Goal: Transaction & Acquisition: Book appointment/travel/reservation

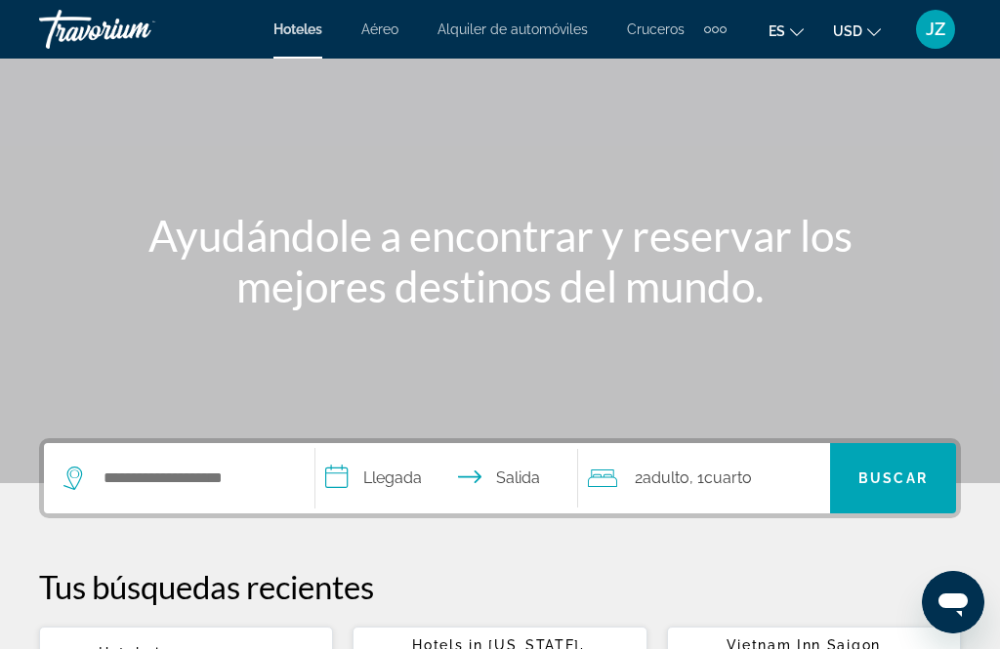
click at [92, 493] on div "Search widget" at bounding box center [174, 478] width 222 height 29
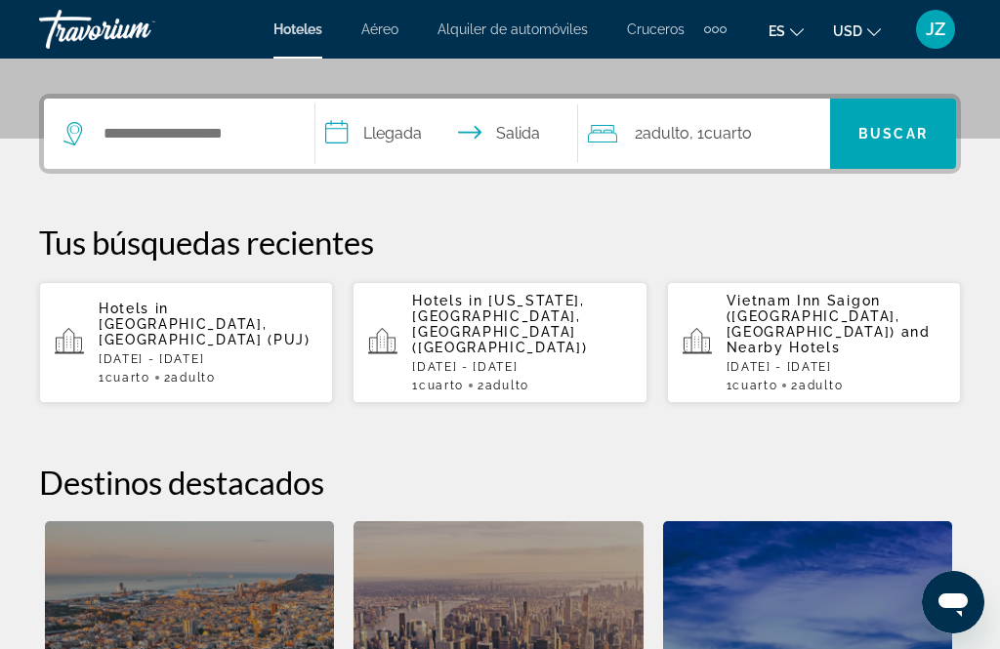
scroll to position [478, 0]
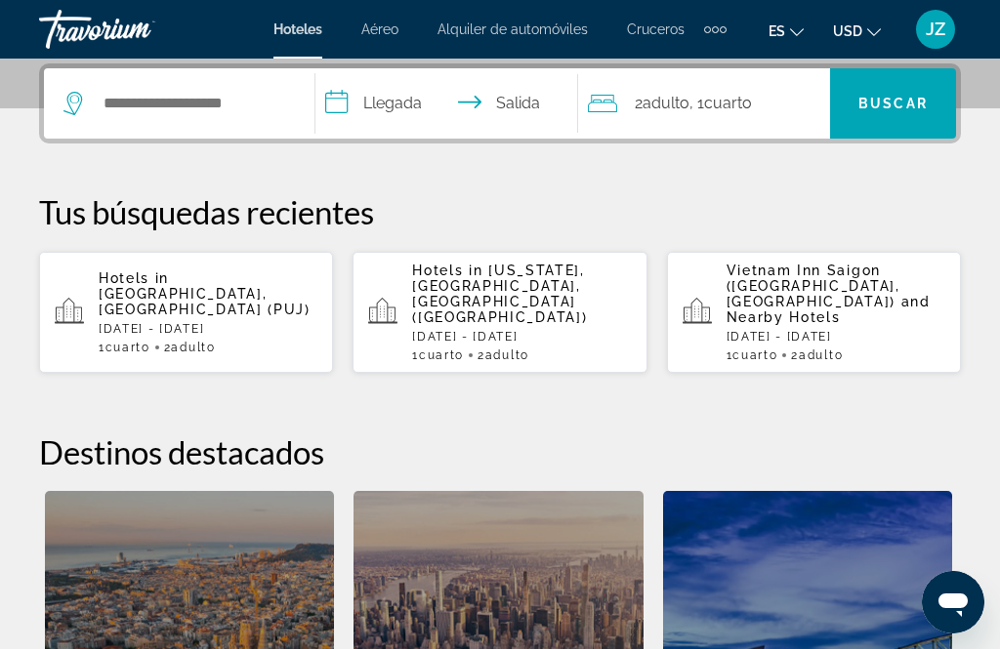
click at [372, 302] on icon "Main content" at bounding box center [382, 312] width 29 height 29
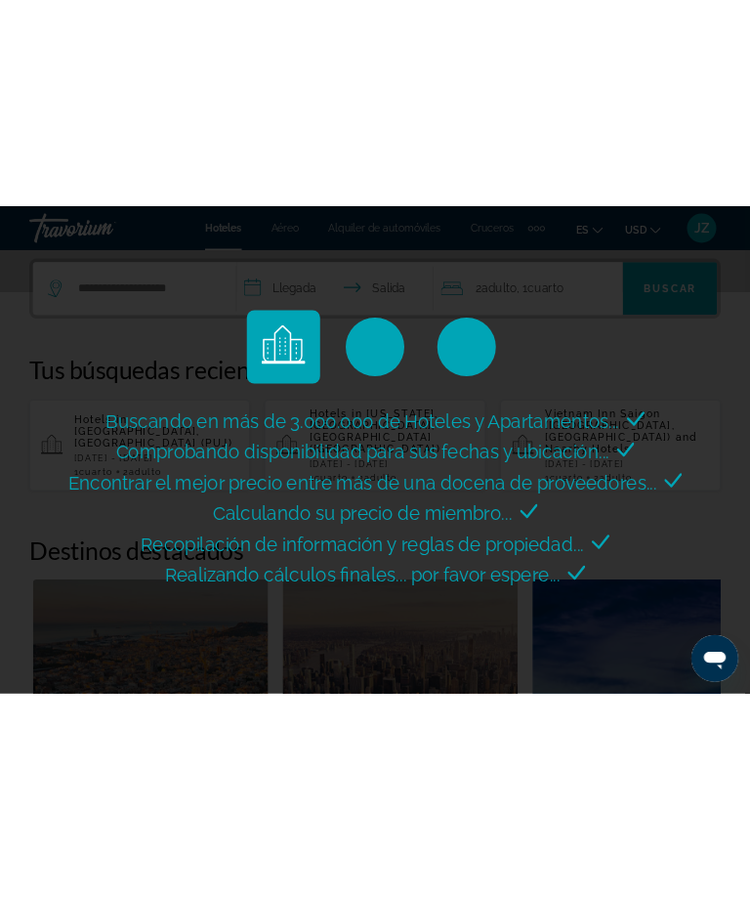
scroll to position [354, 0]
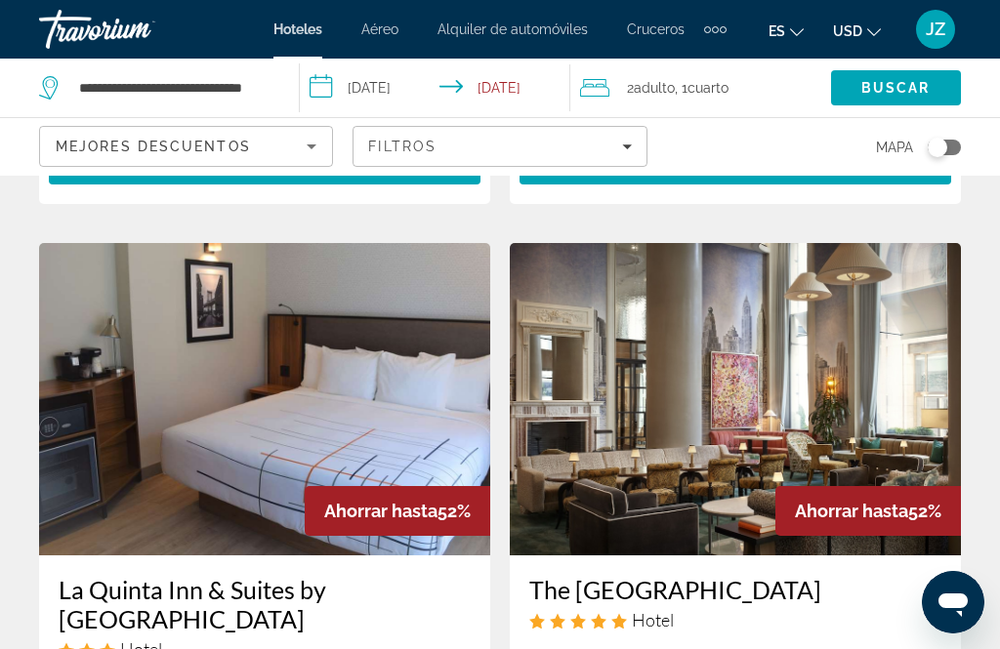
scroll to position [734, 0]
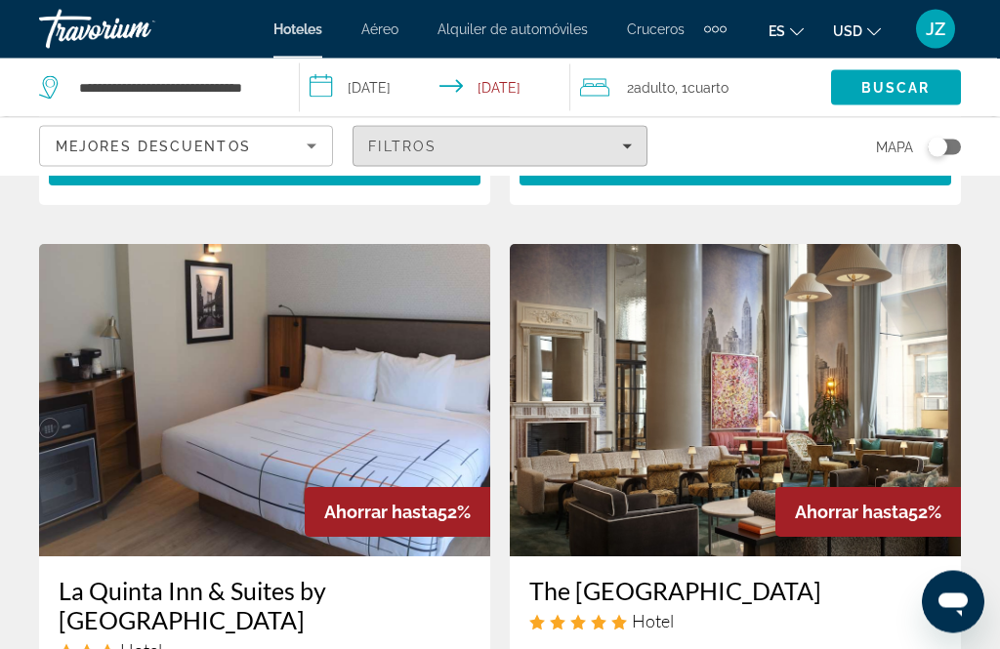
click at [404, 150] on span "Filtros" at bounding box center [402, 147] width 68 height 16
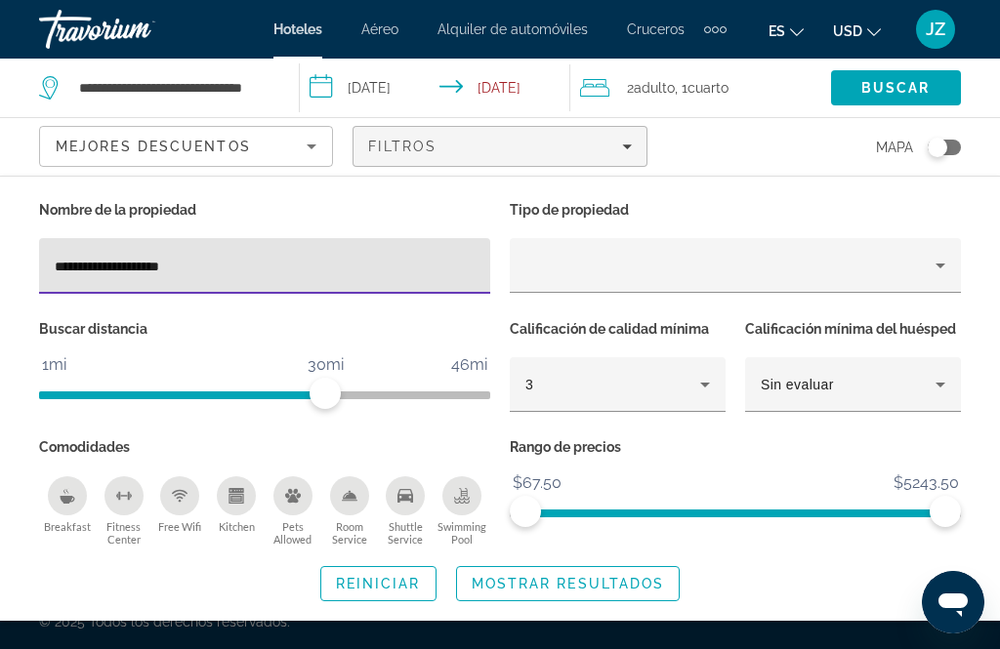
type input "**********"
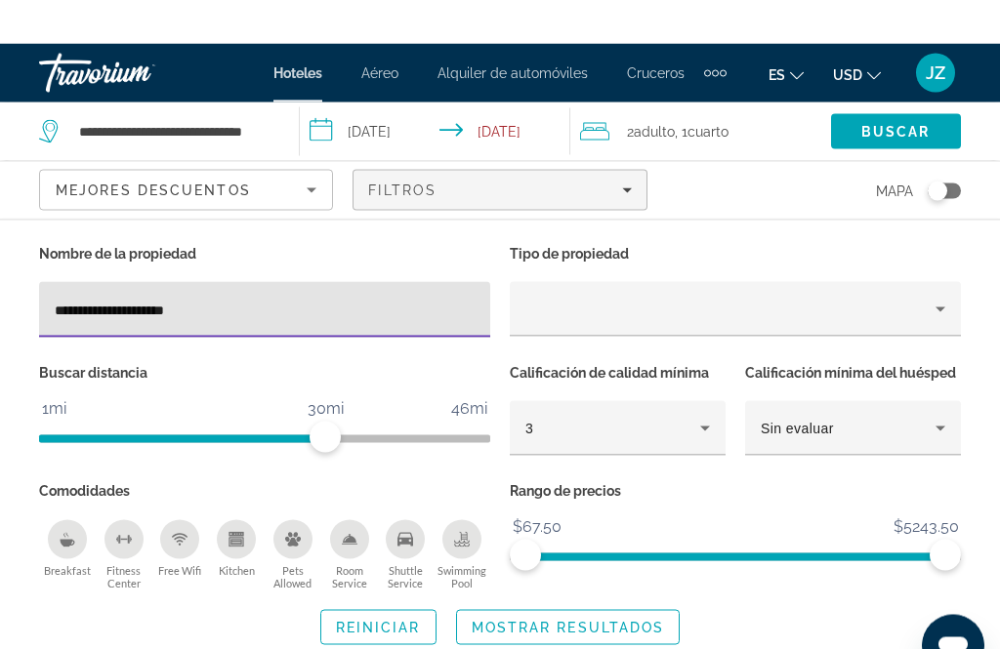
scroll to position [63, 0]
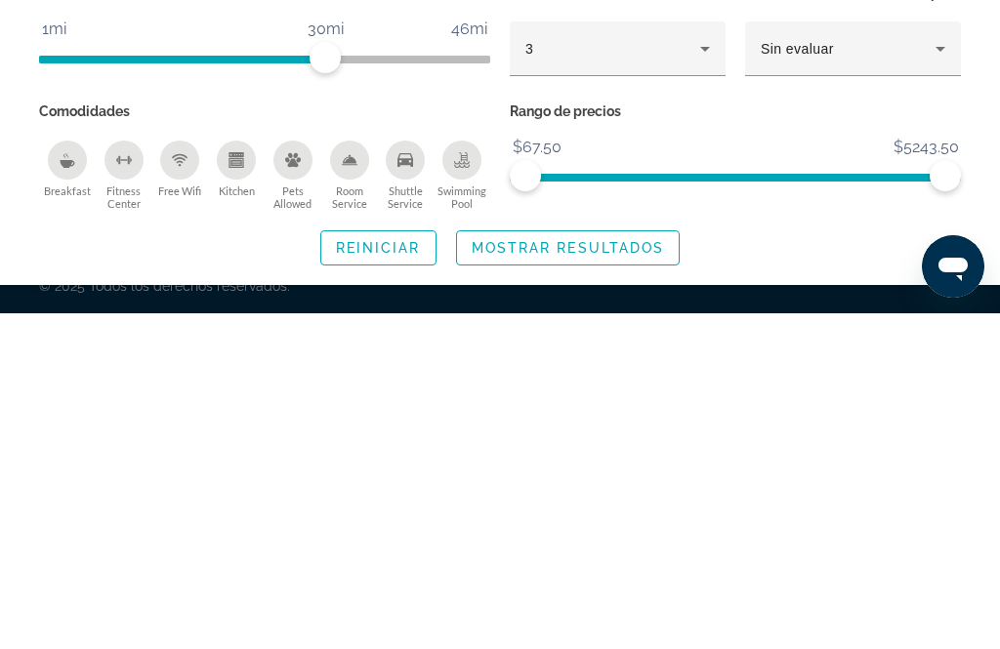
click at [632, 576] on span "Mostrar resultados" at bounding box center [568, 584] width 193 height 16
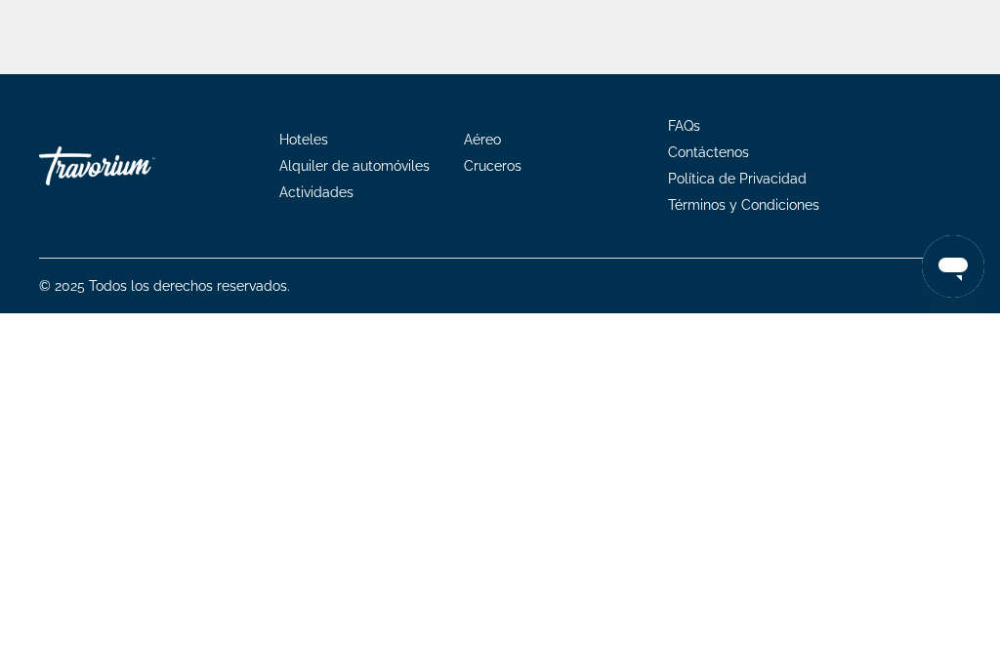
scroll to position [0, 0]
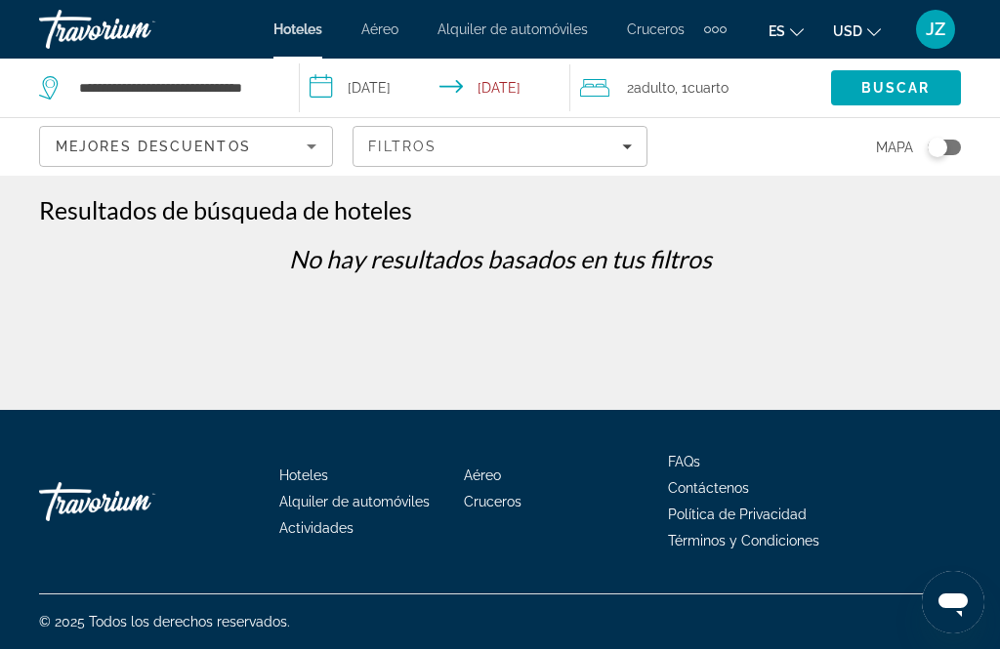
click at [645, 136] on span "Filters" at bounding box center [500, 146] width 292 height 47
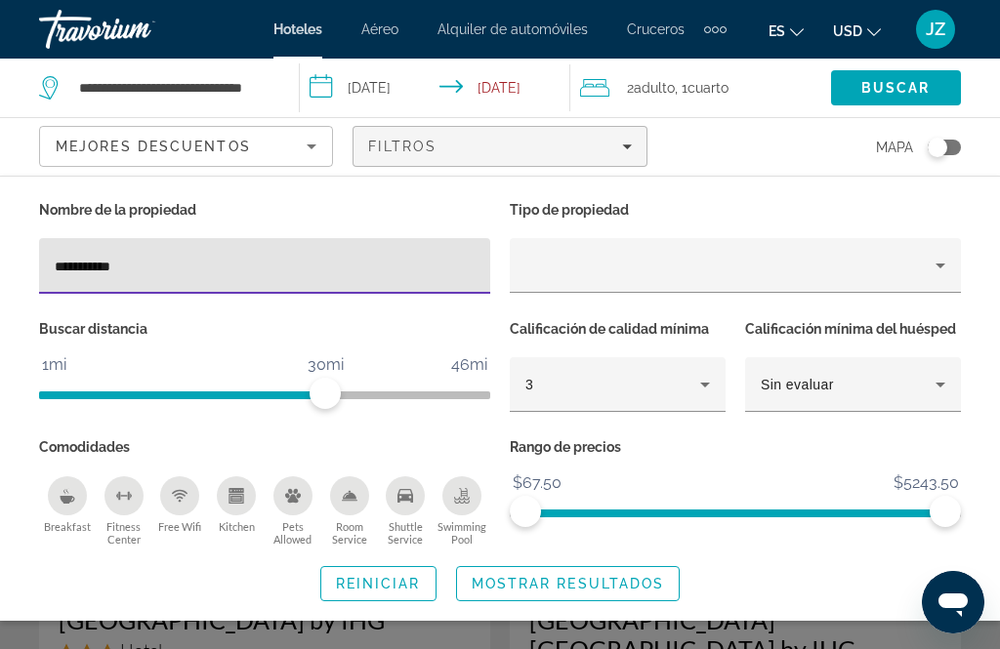
type input "**********"
click at [903, 87] on span "Buscar" at bounding box center [895, 88] width 69 height 16
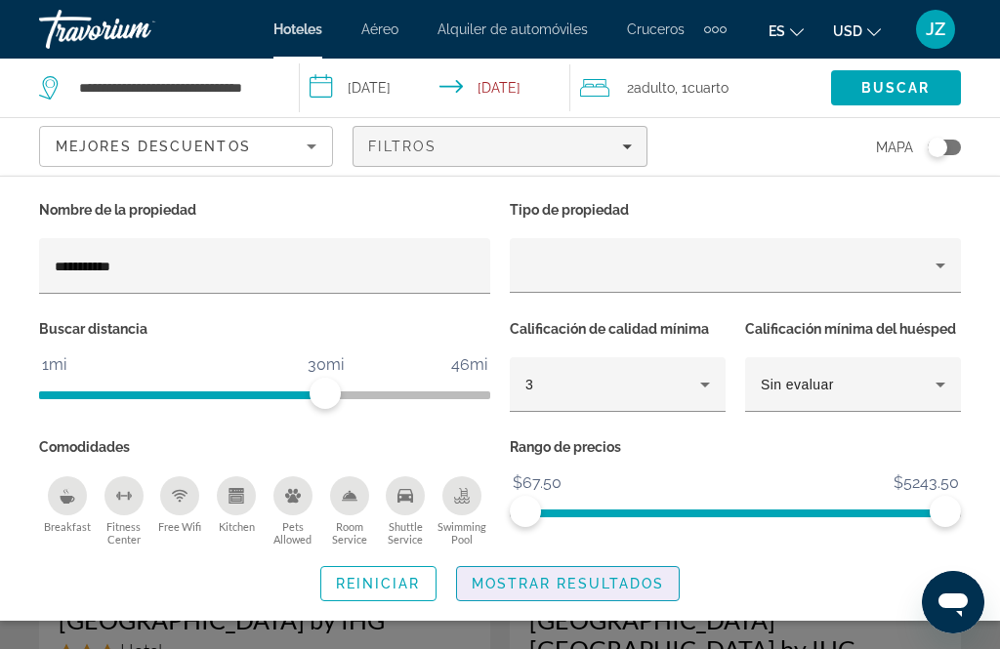
click at [648, 577] on span "Mostrar resultados" at bounding box center [568, 584] width 193 height 16
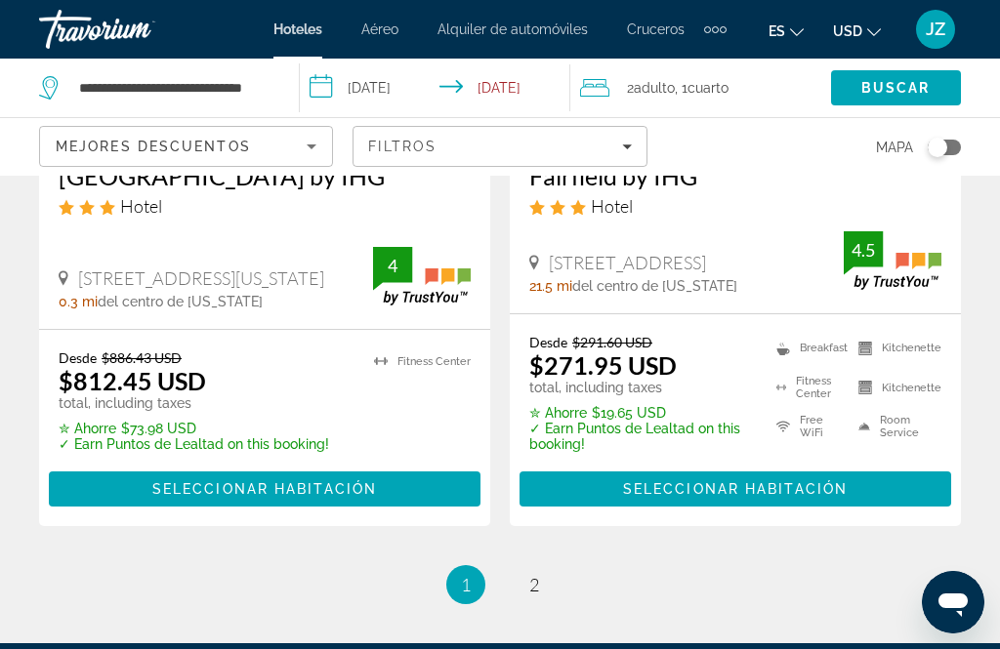
scroll to position [4311, 0]
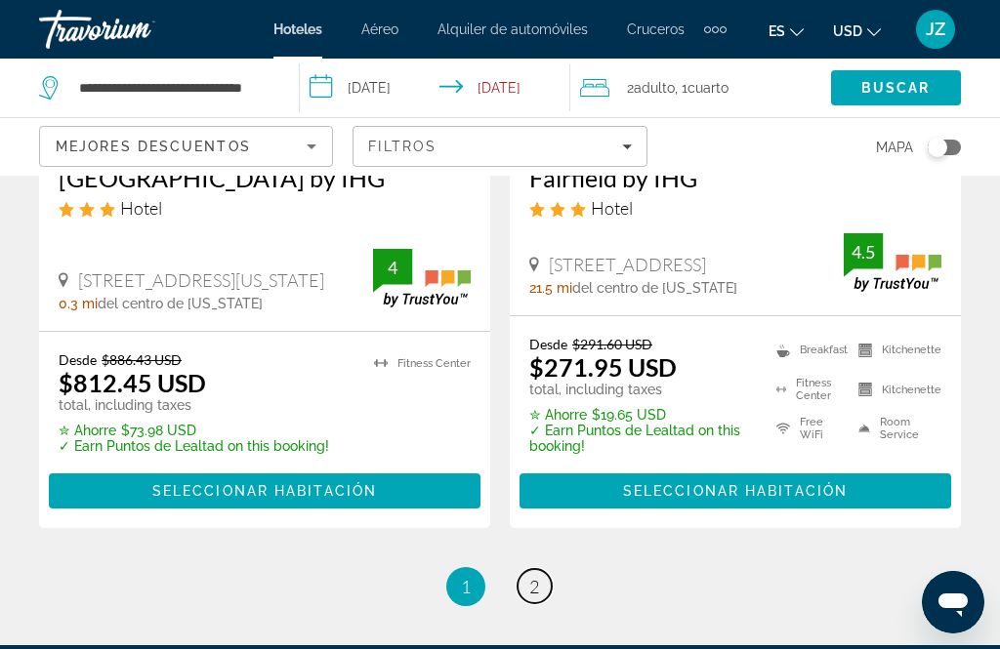
click at [549, 569] on link "page 2" at bounding box center [535, 586] width 34 height 34
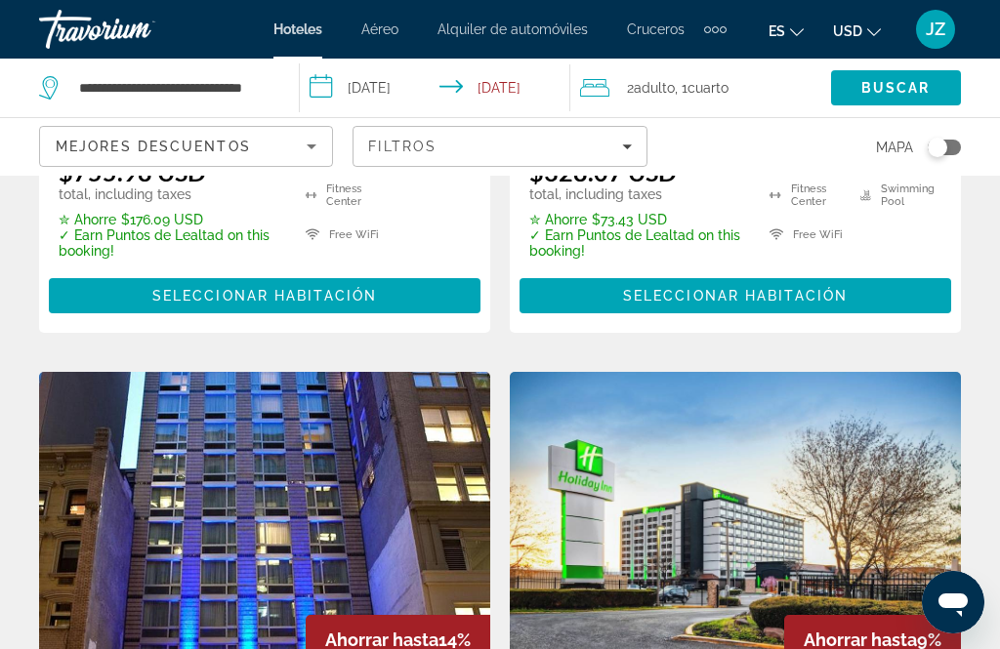
scroll to position [2212, 0]
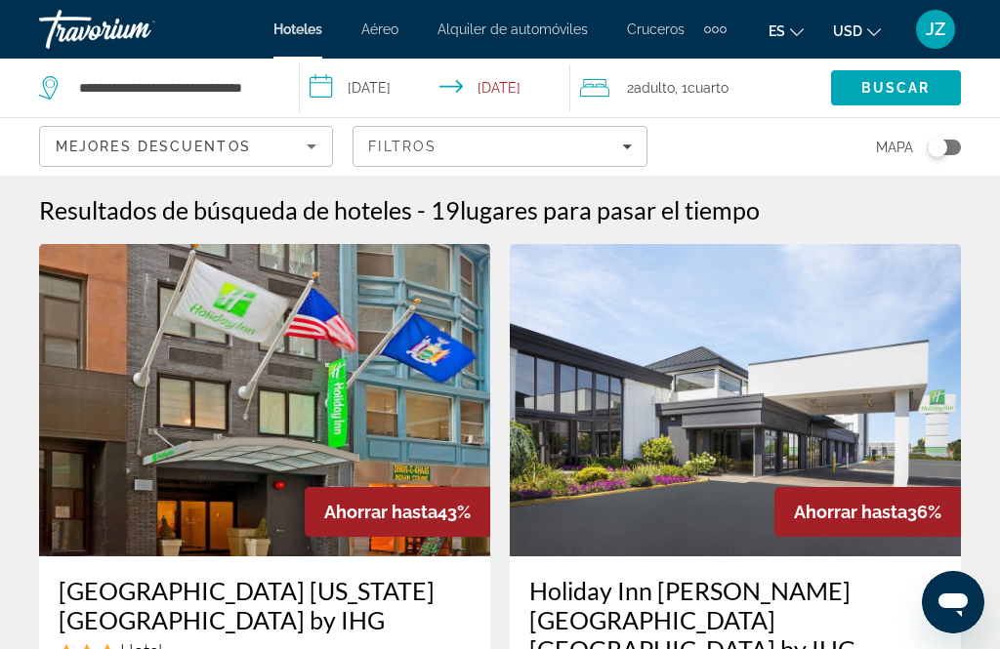
click at [399, 139] on span "Filtros" at bounding box center [402, 147] width 68 height 16
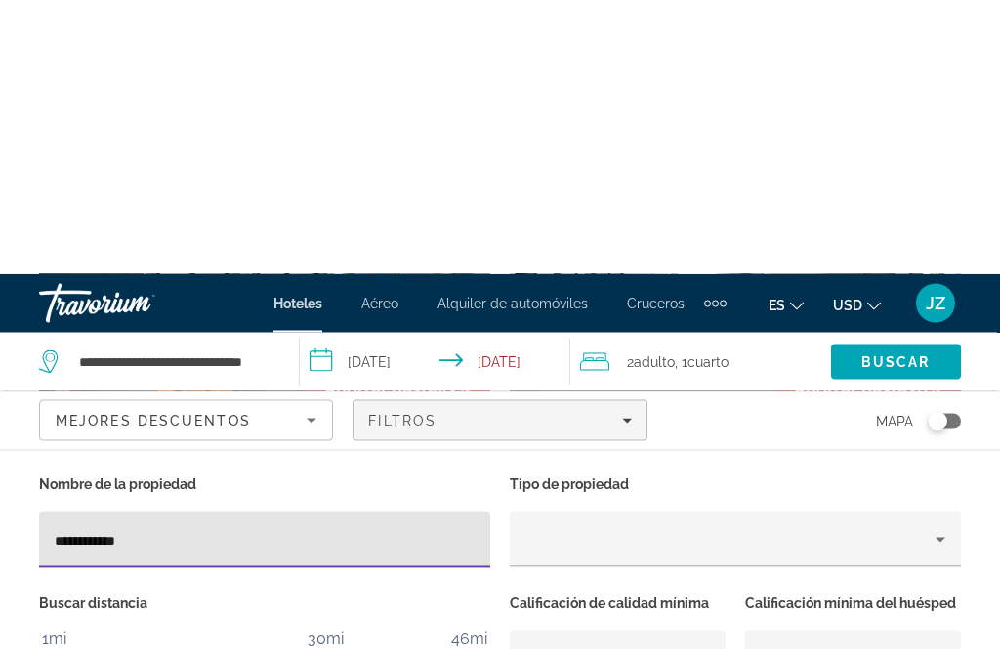
scroll to position [420, 0]
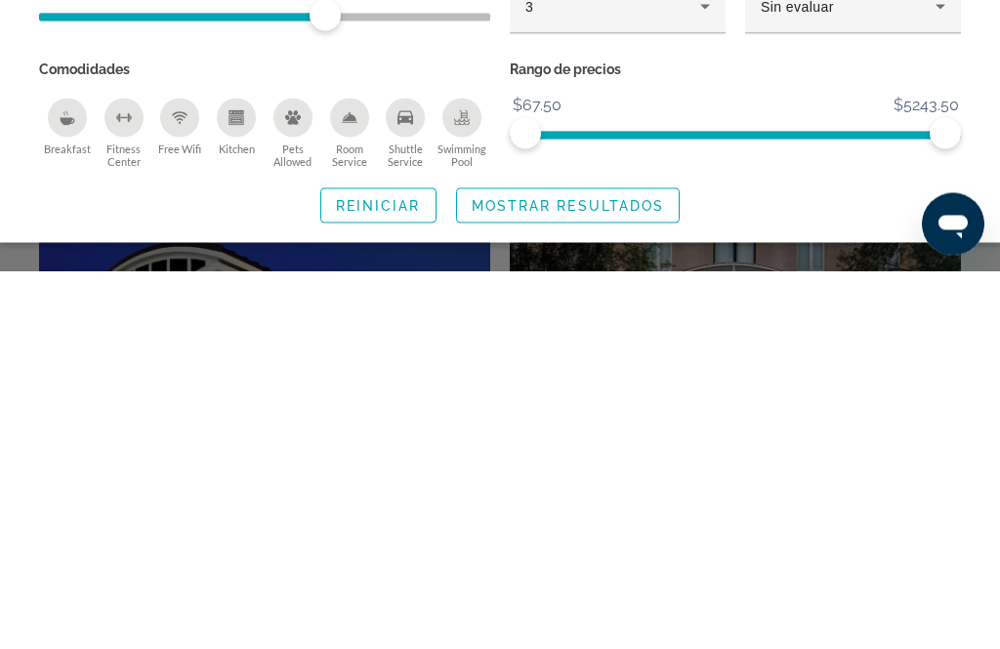
click at [351, 576] on span "Reiniciar" at bounding box center [378, 584] width 85 height 16
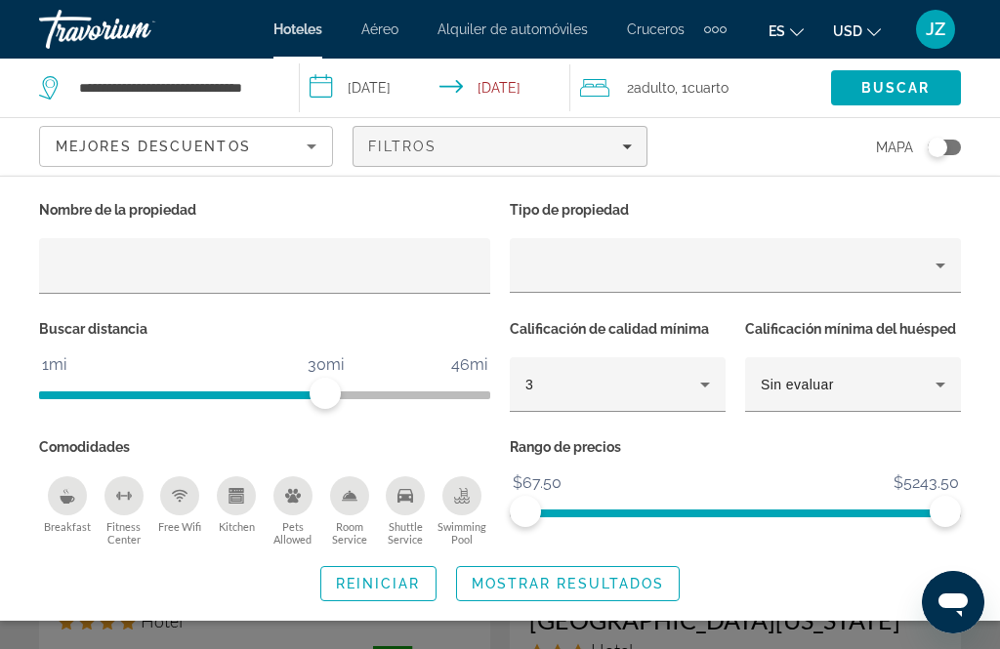
click at [456, 649] on div "Search widget" at bounding box center [500, 471] width 1000 height 356
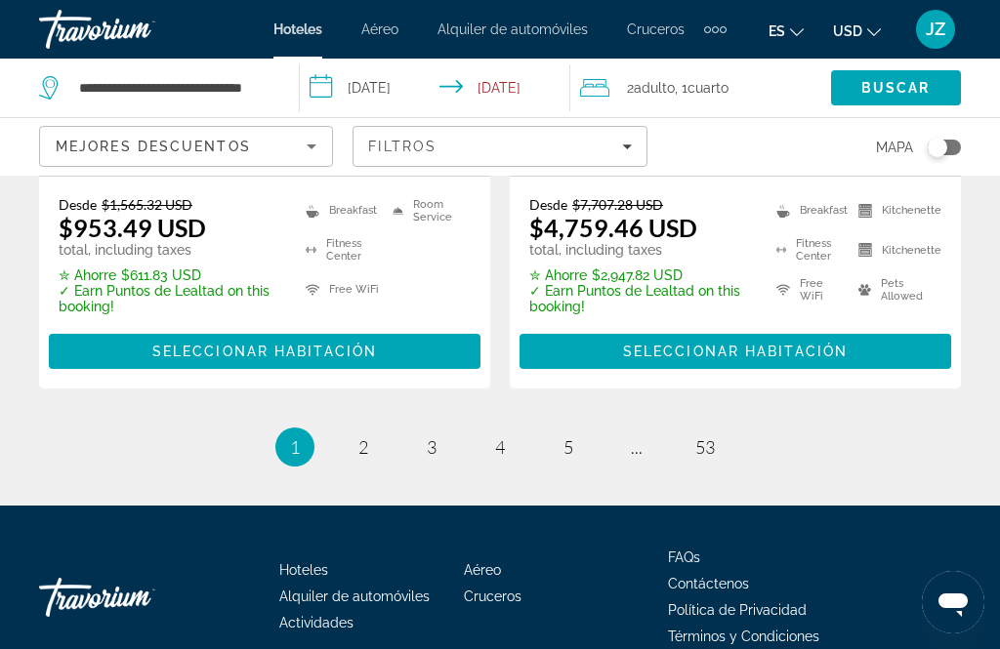
scroll to position [4273, 0]
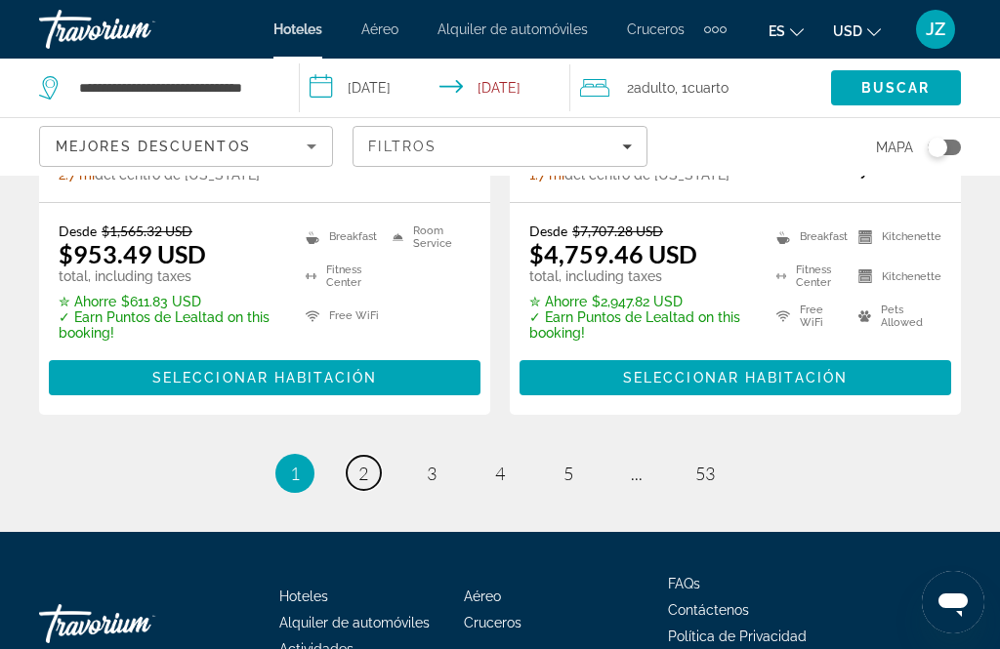
click at [368, 463] on span "2" at bounding box center [363, 473] width 10 height 21
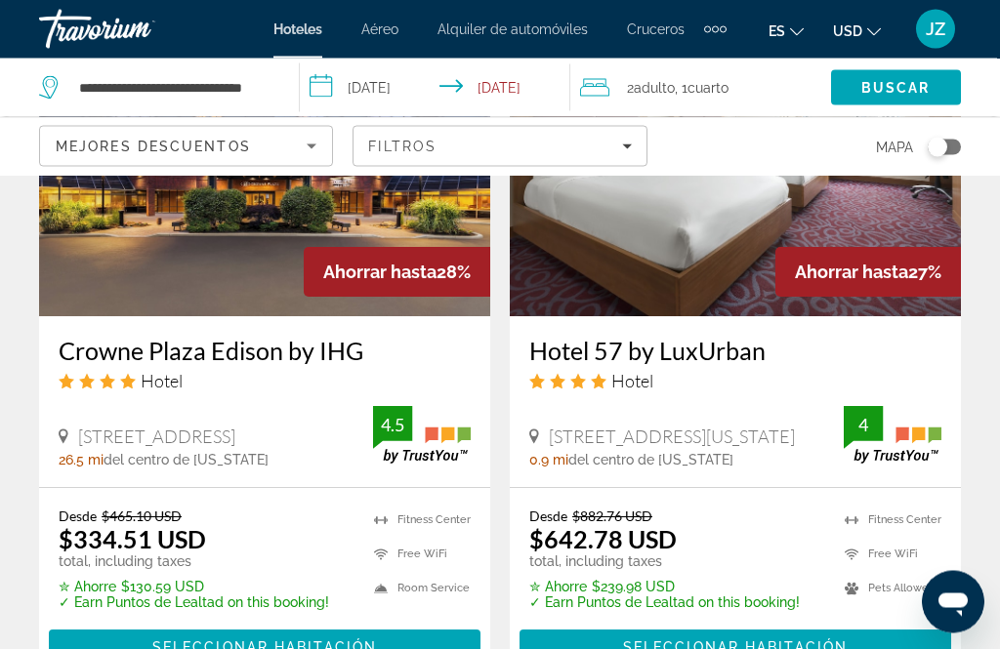
scroll to position [4120, 0]
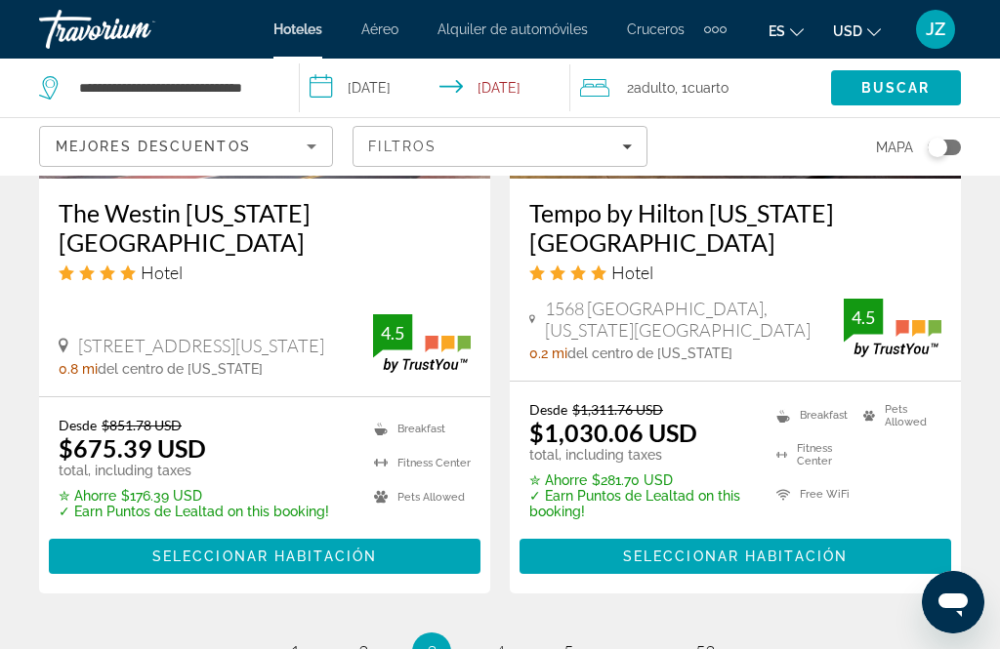
scroll to position [4396, 0]
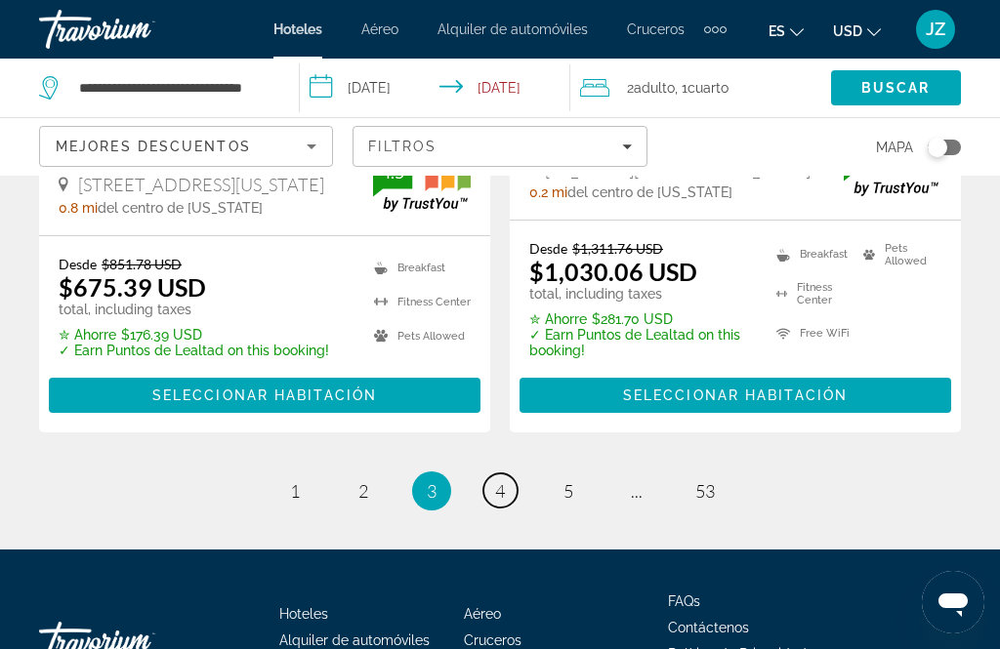
click at [493, 474] on link "page 4" at bounding box center [500, 491] width 34 height 34
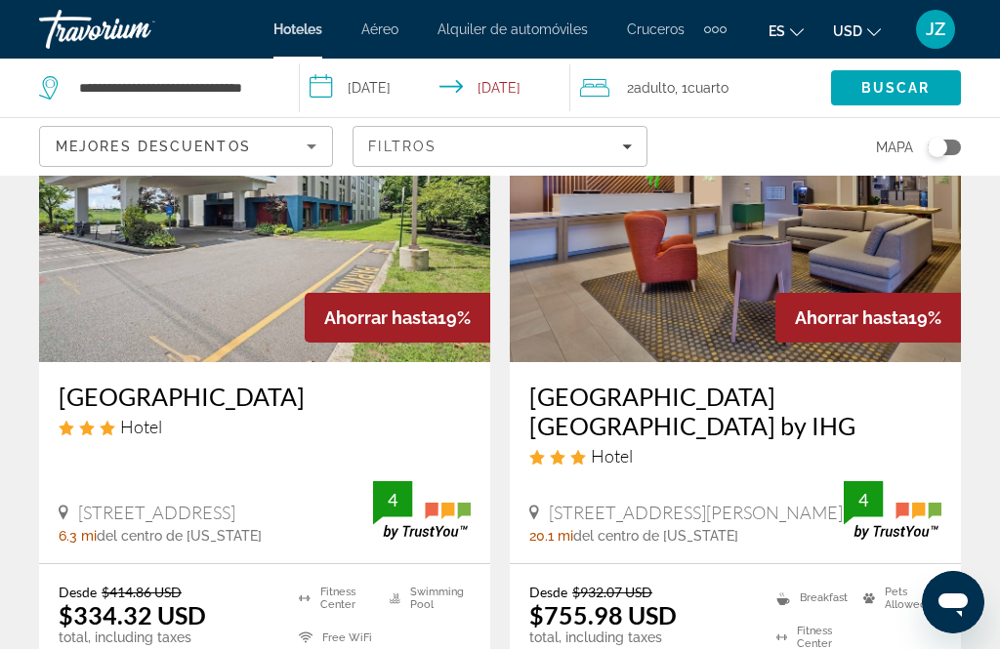
scroll to position [2516, 0]
click at [73, 243] on img "Main content" at bounding box center [264, 207] width 451 height 313
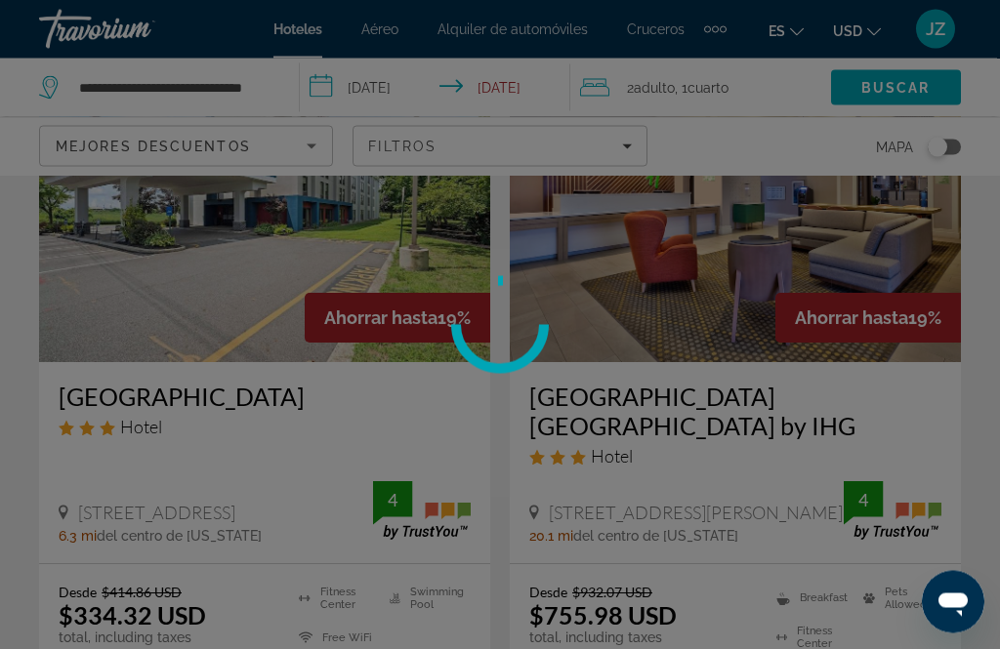
scroll to position [2517, 0]
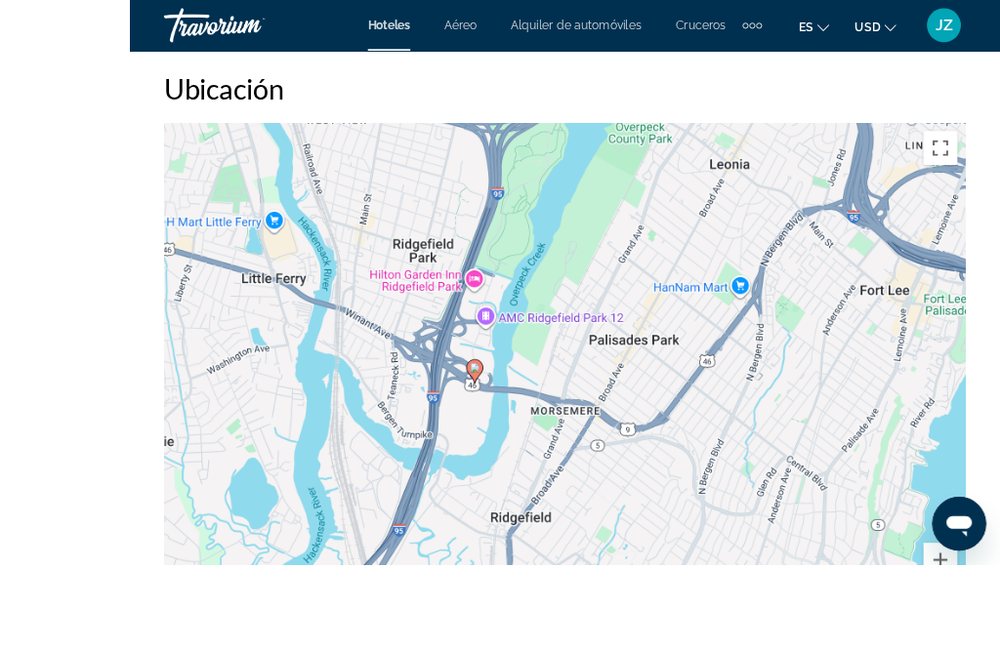
scroll to position [2575, 0]
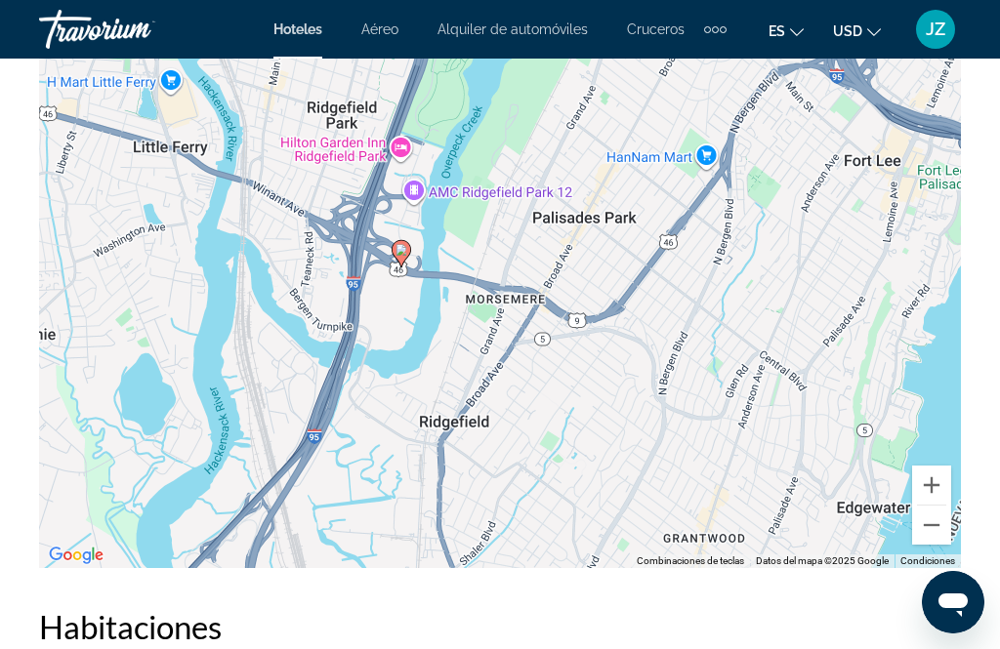
click at [931, 546] on div "Para activar la función de arrastrar con el teclado, presiona Alt + Intro. Una …" at bounding box center [500, 275] width 922 height 586
click at [941, 531] on button "Alejar" at bounding box center [931, 525] width 39 height 39
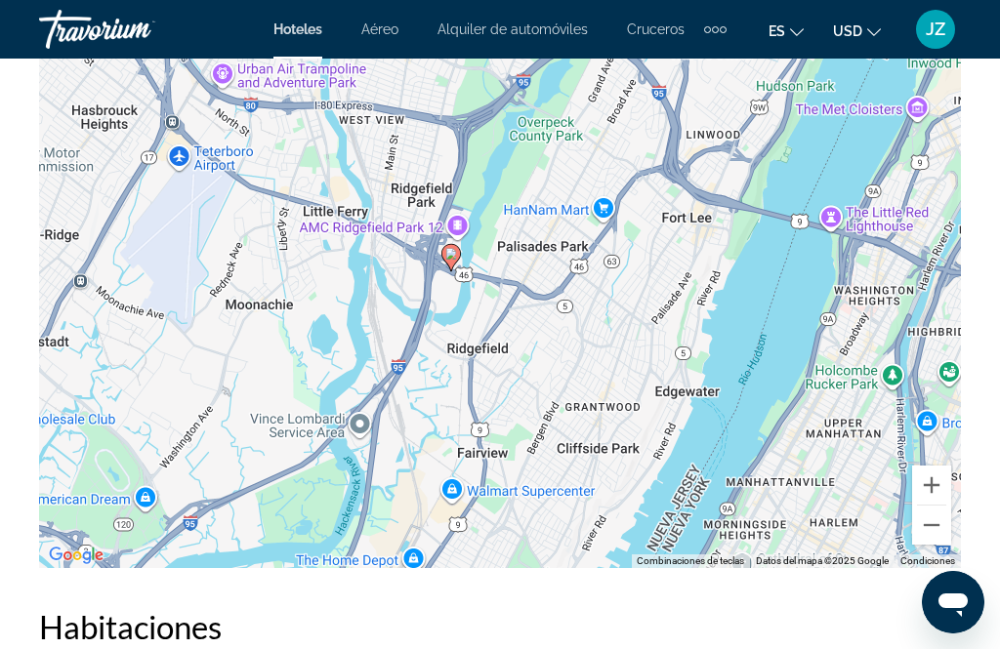
click at [938, 531] on button "Alejar" at bounding box center [931, 525] width 39 height 39
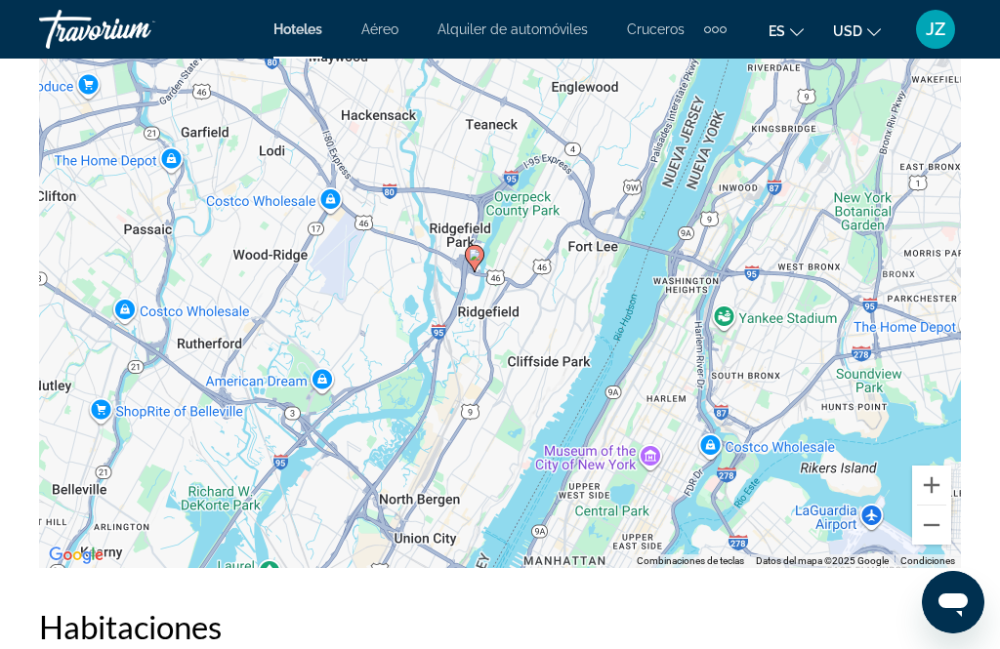
click at [933, 543] on button "Alejar" at bounding box center [931, 525] width 39 height 39
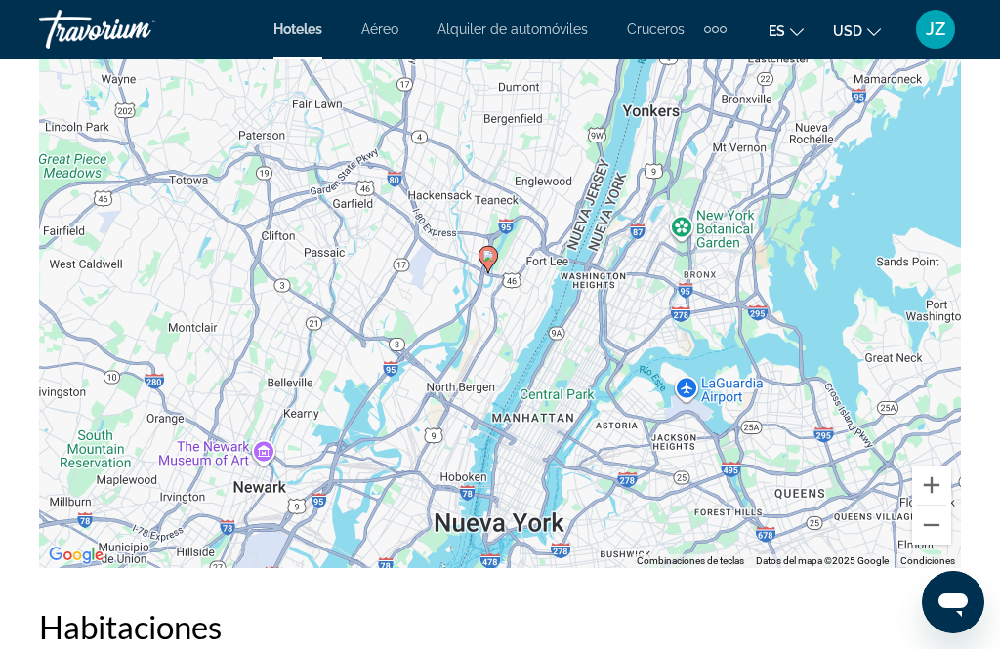
click at [939, 526] on button "Alejar" at bounding box center [931, 525] width 39 height 39
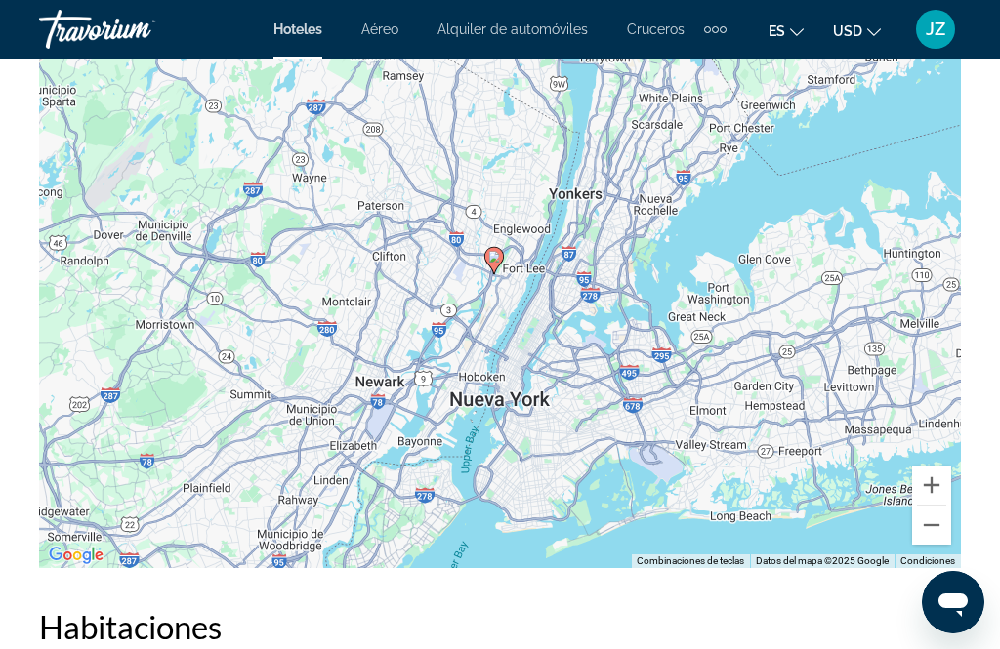
click at [945, 484] on button "Acercar" at bounding box center [931, 485] width 39 height 39
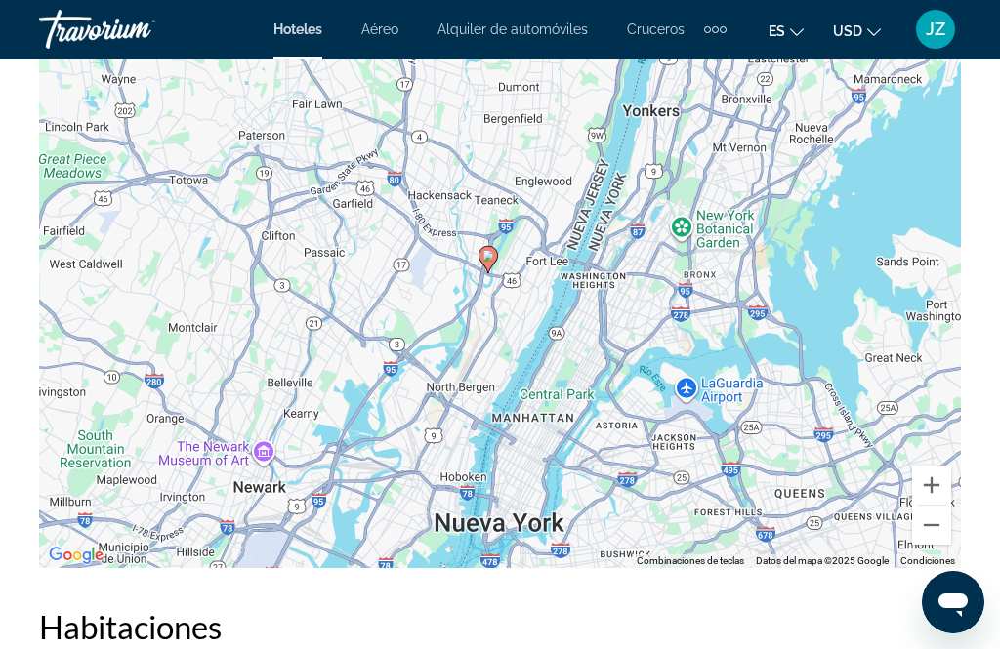
click at [940, 487] on button "Acercar" at bounding box center [931, 485] width 39 height 39
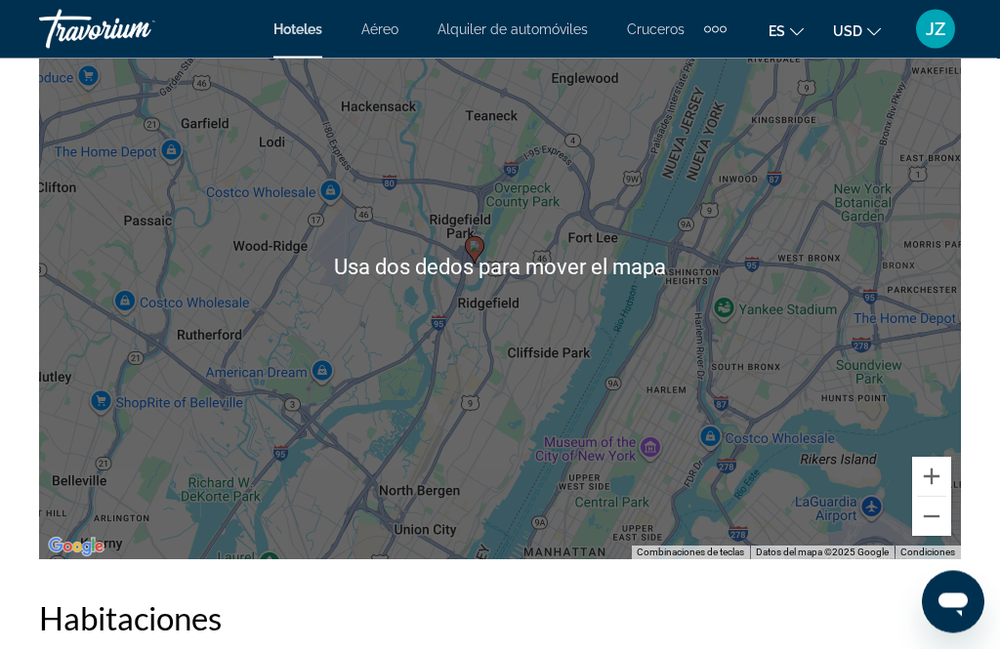
scroll to position [2569, 0]
